Goal: Task Accomplishment & Management: Manage account settings

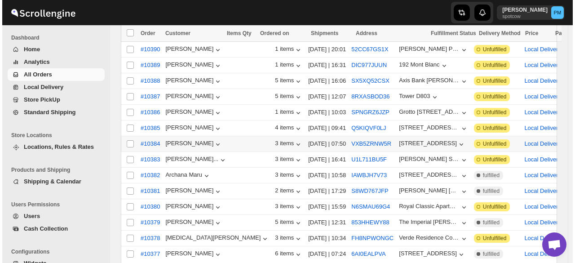
scroll to position [135, 0]
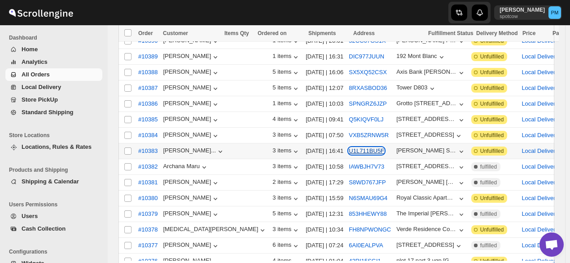
click at [349, 147] on button "U1L711BU5F" at bounding box center [366, 150] width 35 height 7
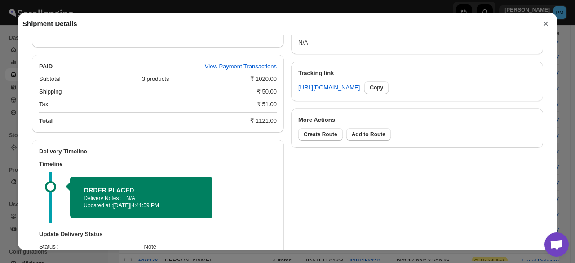
scroll to position [457, 0]
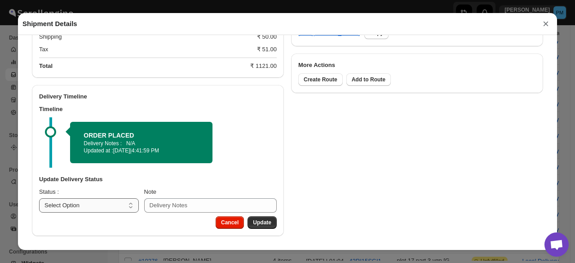
click at [86, 211] on select "Select Option PICKED UP OUT FOR DELIVERY RESCHEDULE DELIVERED CANCELLED" at bounding box center [89, 205] width 100 height 14
select select "PICKED_UP"
click at [39, 198] on select "Select Option PICKED UP OUT FOR DELIVERY RESCHEDULE DELIVERED CANCELLED" at bounding box center [89, 205] width 100 height 14
click at [106, 203] on select "Select Option PICKED UP OUT FOR DELIVERY RESCHEDULE DELIVERED CANCELLED" at bounding box center [88, 205] width 99 height 14
click at [256, 219] on span "Pick Products" at bounding box center [253, 222] width 36 height 7
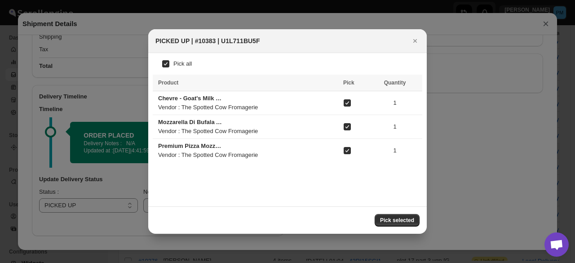
click at [384, 219] on span "Pick selected" at bounding box center [397, 219] width 34 height 7
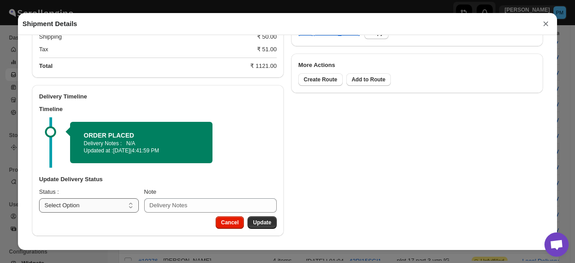
scroll to position [428, 0]
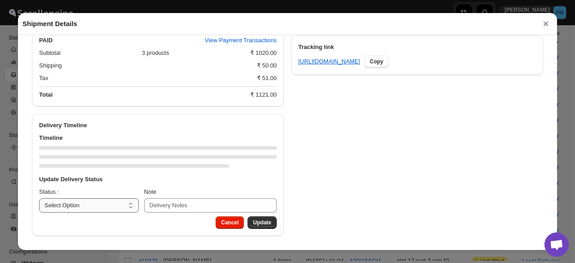
click at [113, 204] on select "Select Option PICKED UP OUT FOR DELIVERY RESCHEDULE DELIVERED CANCELLED" at bounding box center [89, 205] width 100 height 14
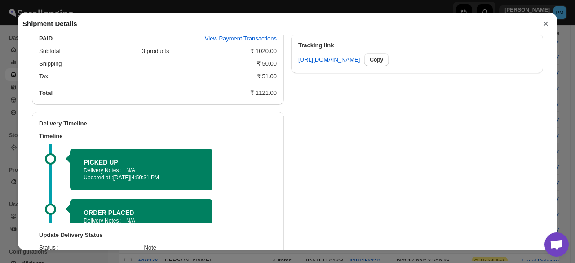
select select "OUT_FOR_DELIVERY"
click at [39, 255] on select "Select Option PICKED UP OUT FOR DELIVERY RESCHEDULE DELIVERED CANCELLED" at bounding box center [89, 261] width 100 height 14
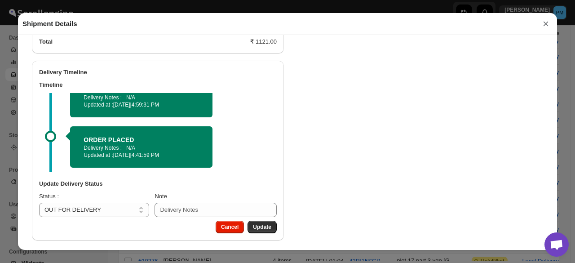
scroll to position [485, 0]
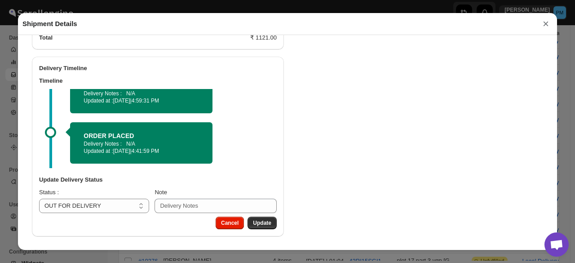
click at [267, 221] on span "Update" at bounding box center [262, 222] width 18 height 7
select select
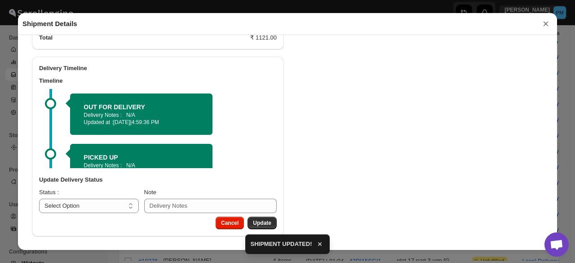
click at [543, 28] on button "×" at bounding box center [545, 24] width 13 height 13
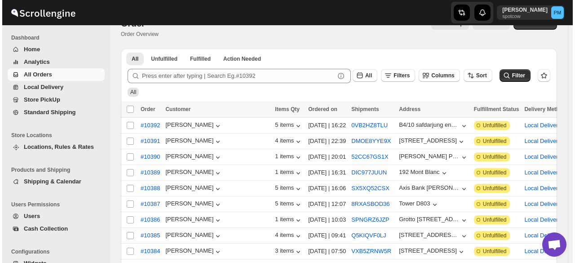
scroll to position [0, 0]
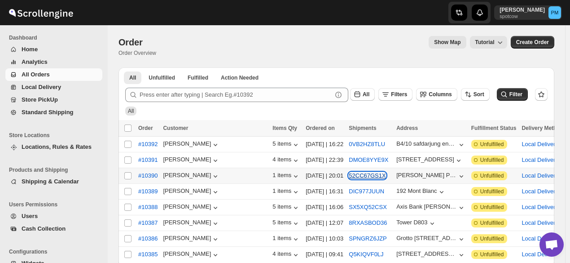
click at [349, 174] on button "52CC67GS1X" at bounding box center [367, 175] width 37 height 7
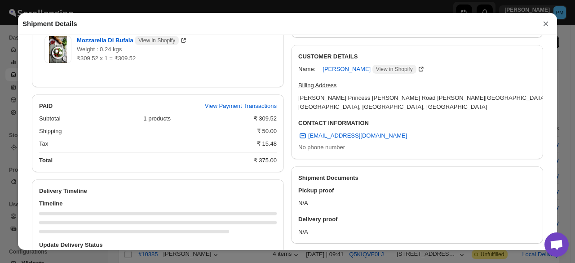
scroll to position [304, 0]
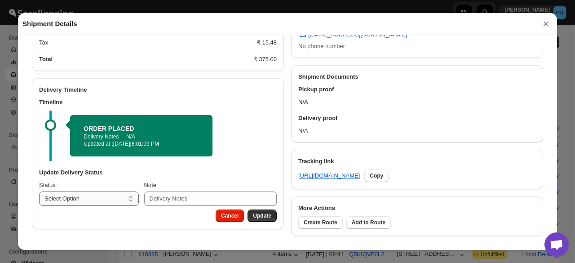
click at [108, 198] on select "Select Option PICKED UP OUT FOR DELIVERY RESCHEDULE DELIVERED CANCELLED" at bounding box center [89, 198] width 100 height 14
select select "PICKED_UP"
click at [39, 192] on select "Select Option PICKED UP OUT FOR DELIVERY RESCHEDULE DELIVERED CANCELLED" at bounding box center [89, 198] width 100 height 14
click at [264, 220] on button "Pick Products" at bounding box center [253, 215] width 47 height 13
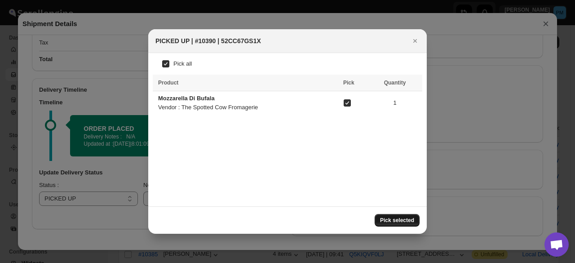
click at [413, 223] on button "Pick selected" at bounding box center [396, 220] width 45 height 13
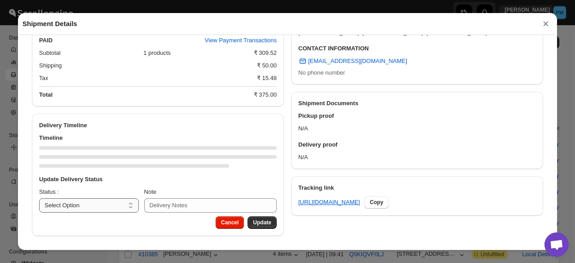
scroll to position [313, 0]
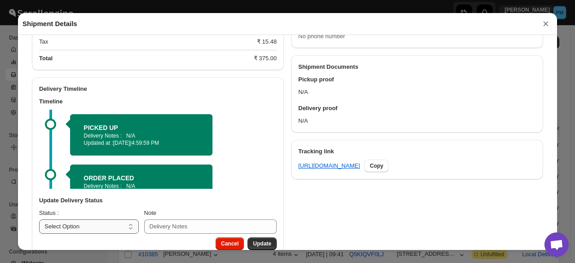
click at [111, 227] on select "Select Option PICKED UP OUT FOR DELIVERY RESCHEDULE DELIVERED CANCELLED" at bounding box center [89, 226] width 100 height 14
select select "OUT_FOR_DELIVERY"
click at [39, 220] on select "Select Option PICKED UP OUT FOR DELIVERY RESCHEDULE DELIVERED CANCELLED" at bounding box center [89, 226] width 100 height 14
click at [268, 240] on button "Update" at bounding box center [261, 243] width 29 height 13
select select
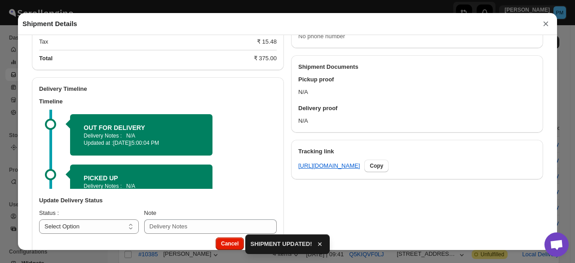
click at [547, 23] on button "×" at bounding box center [545, 24] width 13 height 13
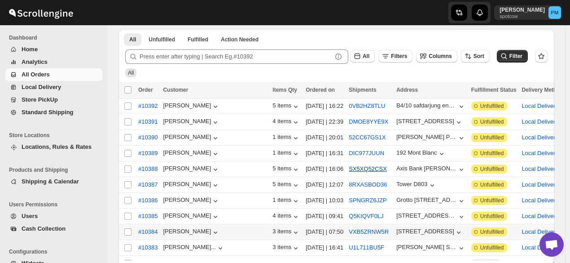
scroll to position [90, 0]
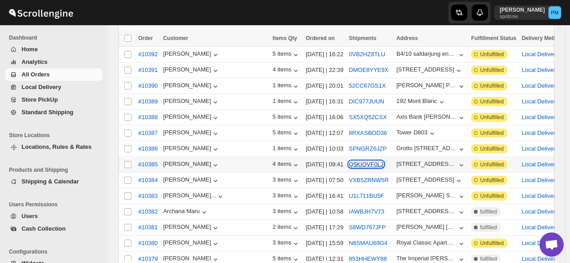
click at [349, 161] on button "Q5KIQVF0LJ" at bounding box center [366, 164] width 35 height 7
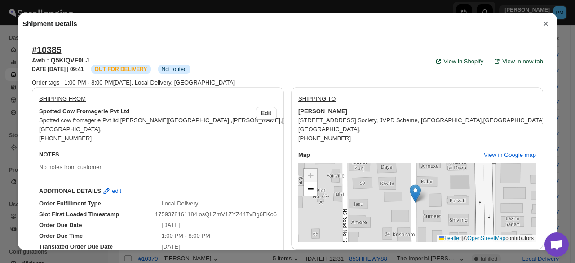
click at [548, 27] on button "×" at bounding box center [545, 24] width 13 height 13
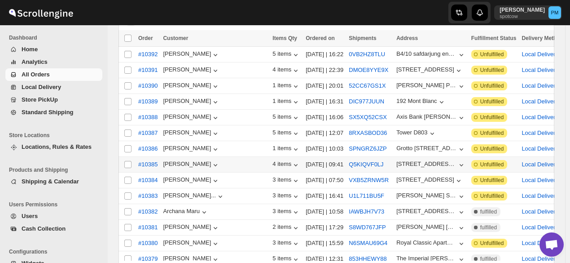
click at [40, 76] on span "All Orders" at bounding box center [36, 74] width 28 height 7
